Goal: Information Seeking & Learning: Learn about a topic

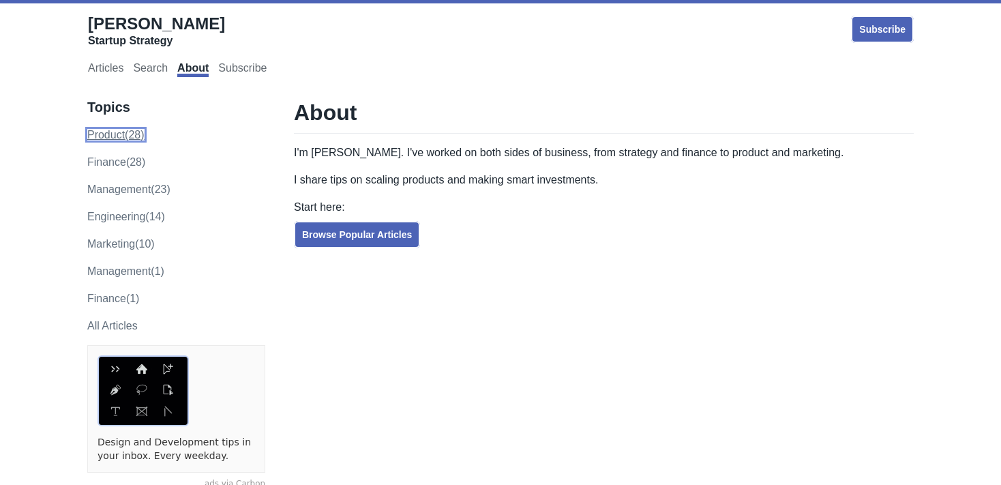
click at [119, 138] on link "product (28)" at bounding box center [115, 135] width 57 height 12
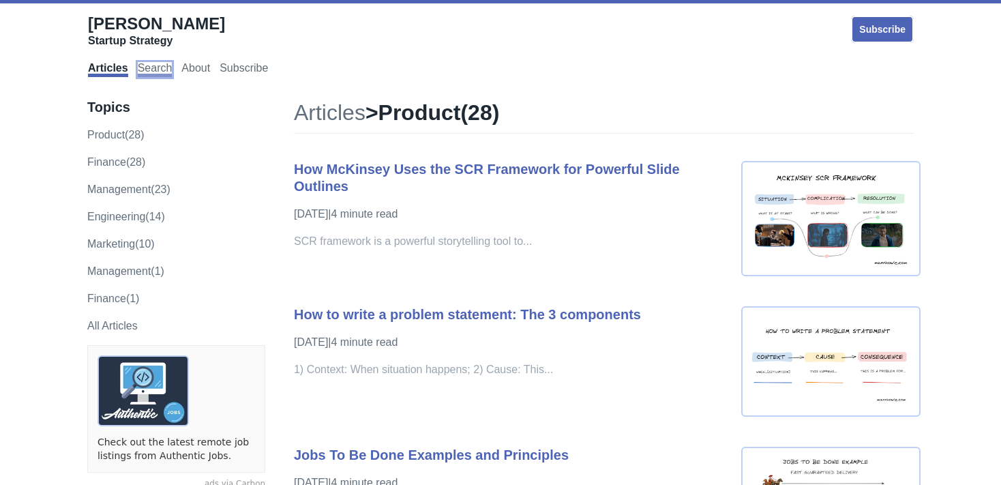
click at [157, 68] on link "Search" at bounding box center [155, 69] width 35 height 15
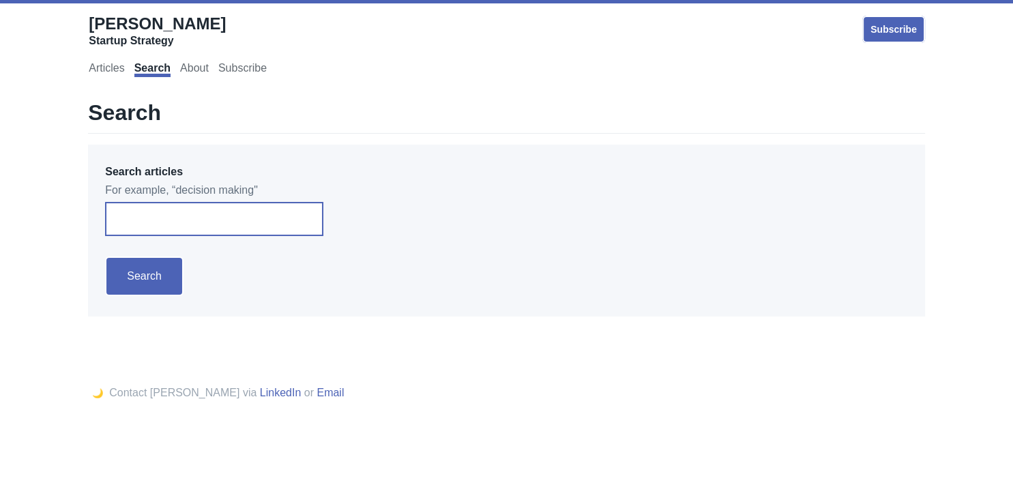
click at [162, 223] on input "Search articles" at bounding box center [214, 219] width 218 height 34
type input "what is a rest api"
click at [105, 256] on input "Search" at bounding box center [144, 276] width 78 height 40
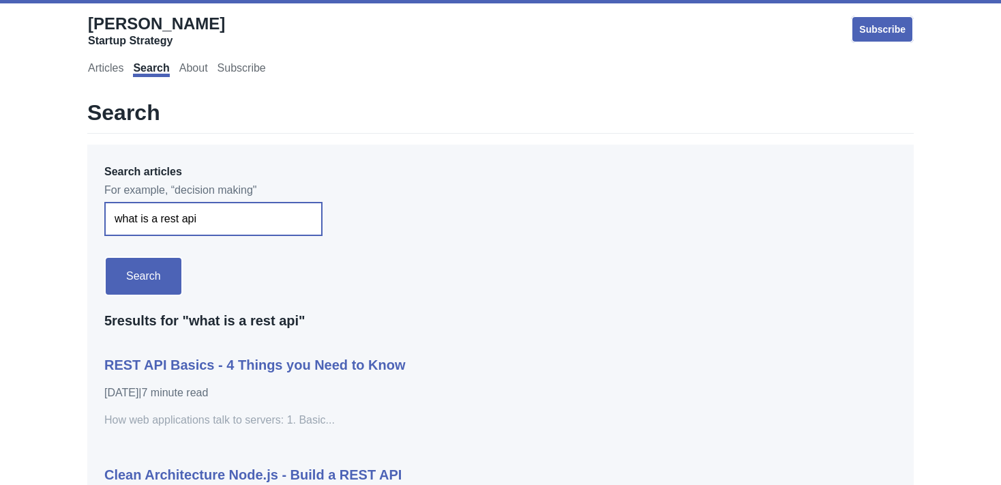
scroll to position [144, 0]
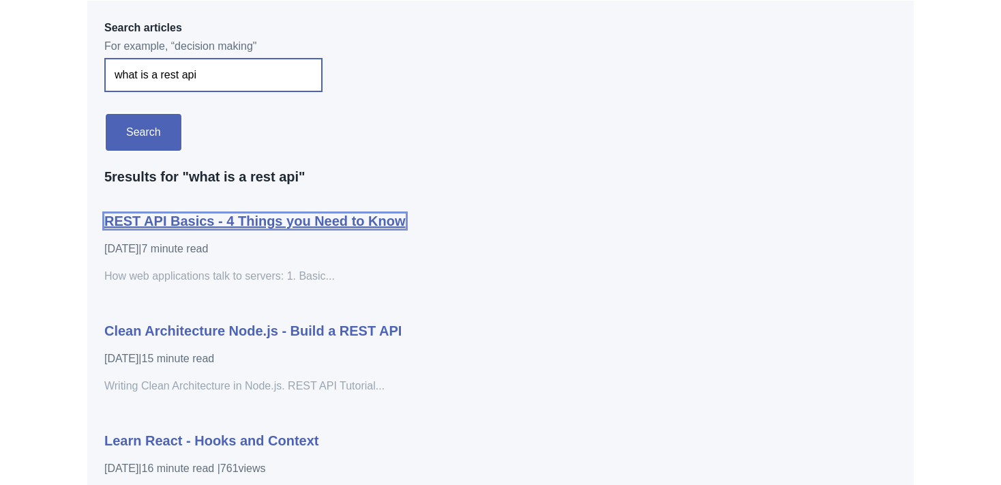
click at [228, 222] on link "REST API Basics - 4 Things you Need to Know" at bounding box center [254, 220] width 301 height 15
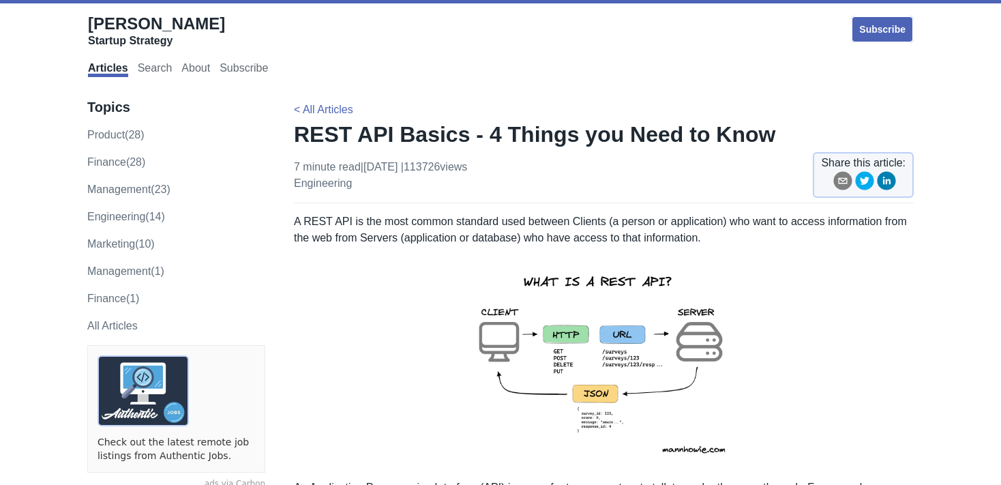
click at [638, 346] on img at bounding box center [603, 362] width 299 height 211
click at [160, 66] on link "Search" at bounding box center [155, 69] width 35 height 15
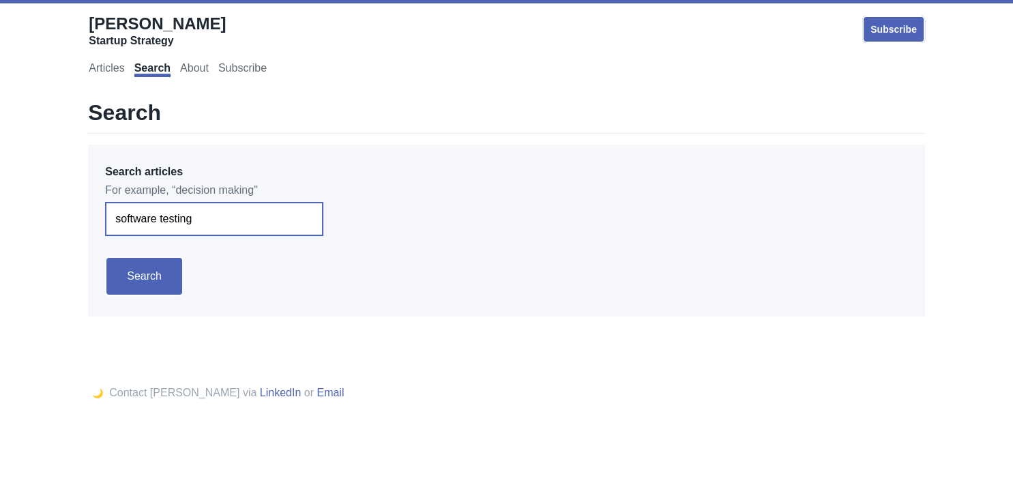
type input "software testing"
click at [105, 256] on input "Search" at bounding box center [144, 276] width 78 height 40
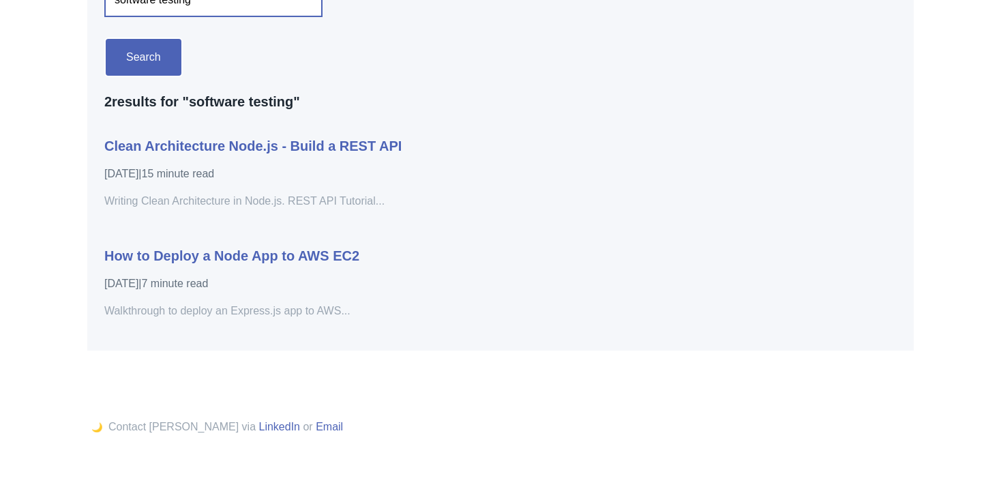
scroll to position [222, 0]
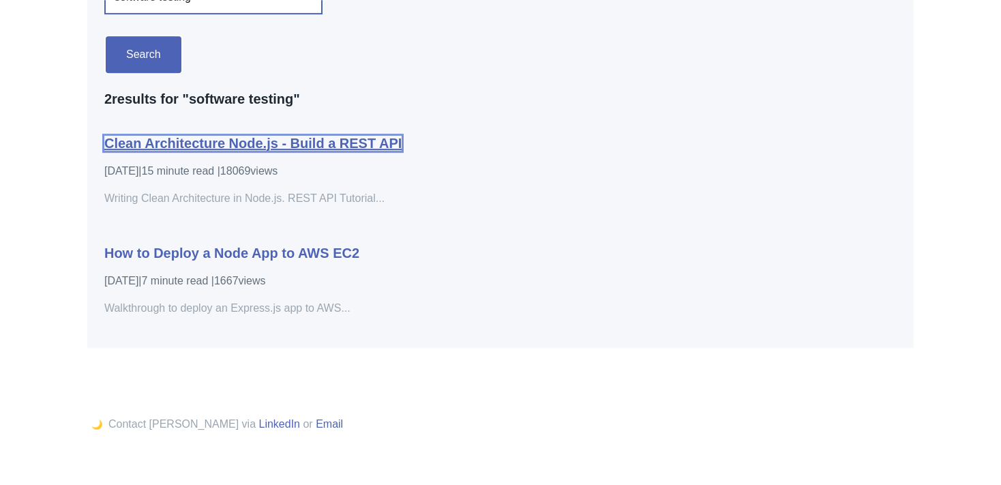
click at [264, 143] on link "Clean Architecture Node.js - Build a REST API" at bounding box center [252, 143] width 297 height 15
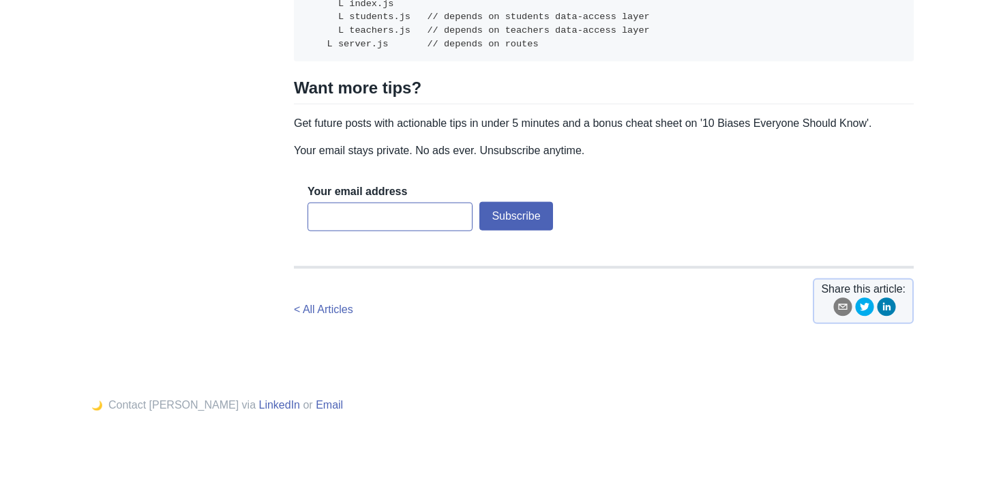
scroll to position [6061, 0]
